Goal: Find specific page/section: Find specific page/section

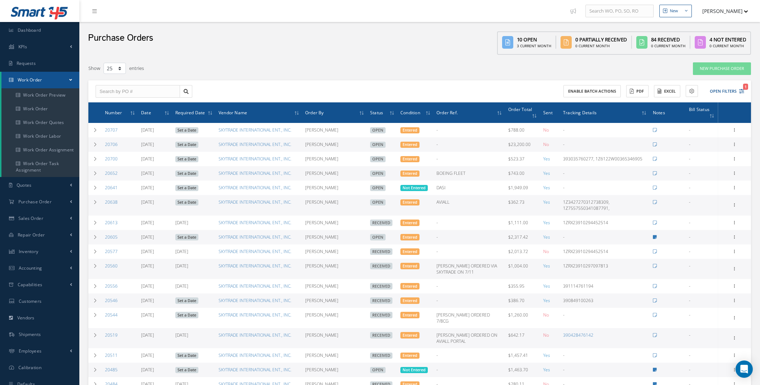
select select "25"
click at [34, 106] on link "Work Order" at bounding box center [40, 109] width 78 height 14
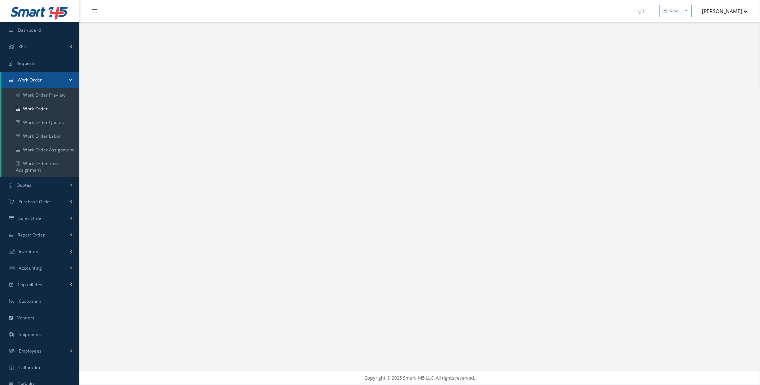
select select "25"
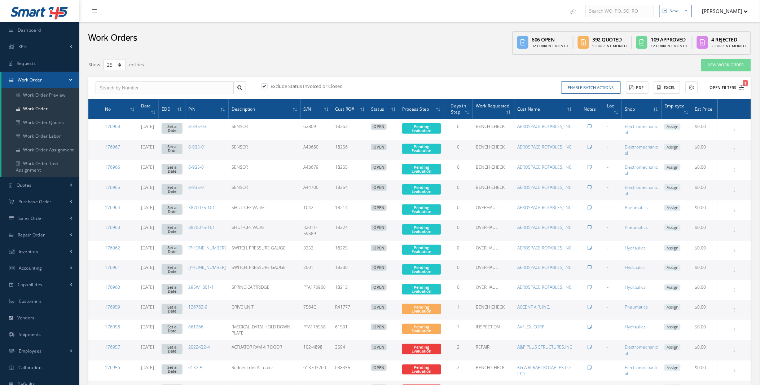
type input "All Work Request"
type input "All Work Performed"
type input "All Status"
type input "WO Part Status"
click at [740, 87] on icon "1" at bounding box center [741, 87] width 5 height 5
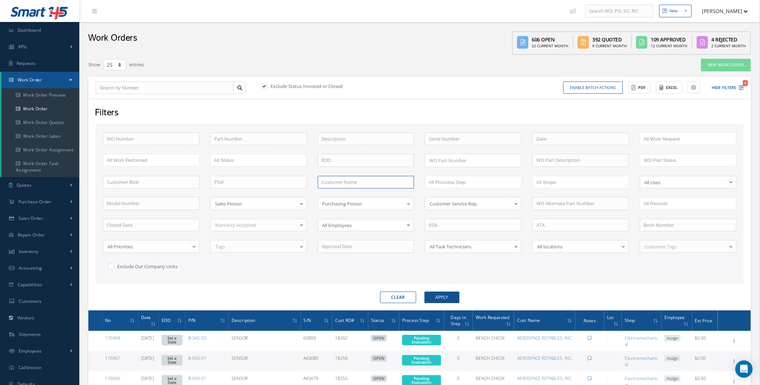
click at [342, 181] on input "text" at bounding box center [366, 182] width 97 height 13
click at [370, 196] on span "AEROSPACE ROTABLES, INC." at bounding box center [352, 194] width 60 height 6
type input "AEROSPACE ROTABLES, INC."
click at [437, 296] on button "Apply" at bounding box center [441, 298] width 35 height 12
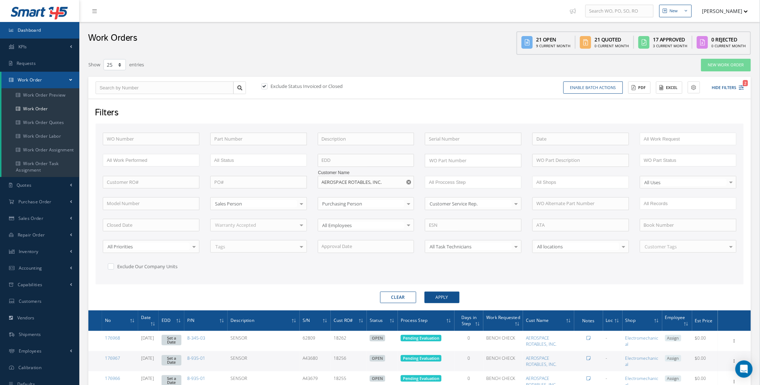
click at [31, 29] on span "Dashboard" at bounding box center [29, 30] width 23 height 6
